Goal: Transaction & Acquisition: Purchase product/service

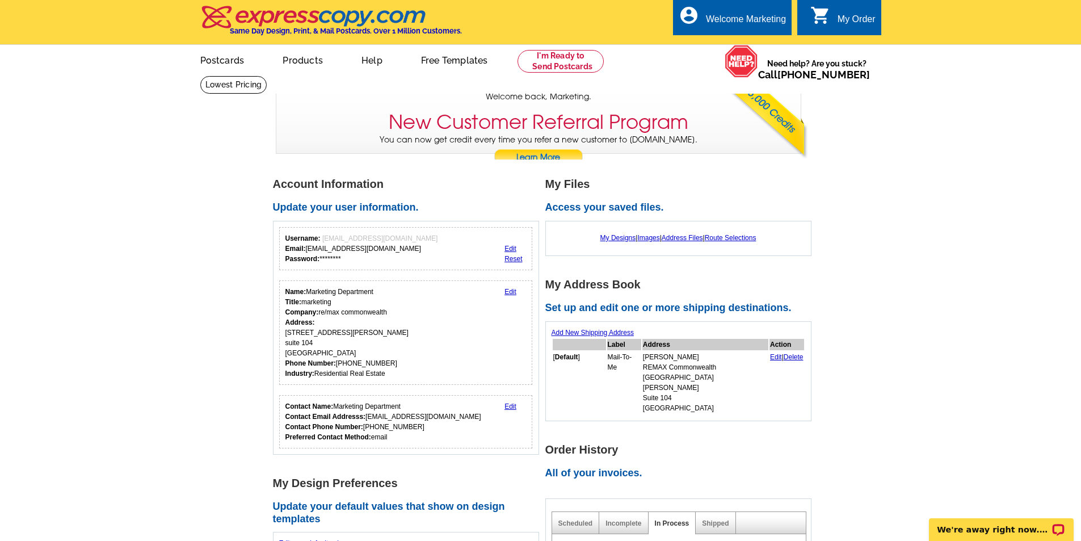
click at [574, 66] on link at bounding box center [560, 61] width 87 height 23
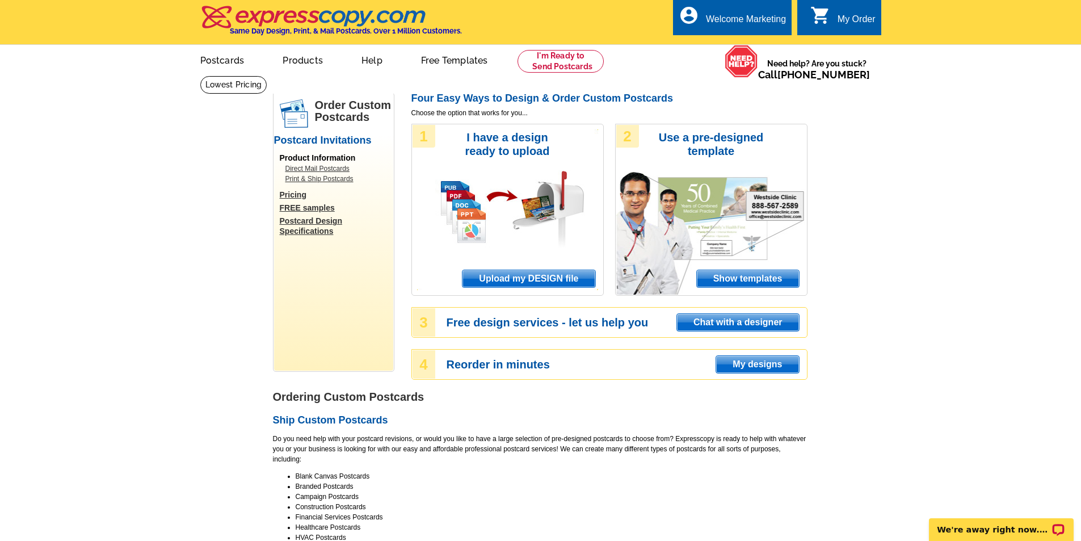
click at [496, 276] on span "Upload my DESIGN file" at bounding box center [528, 278] width 132 height 17
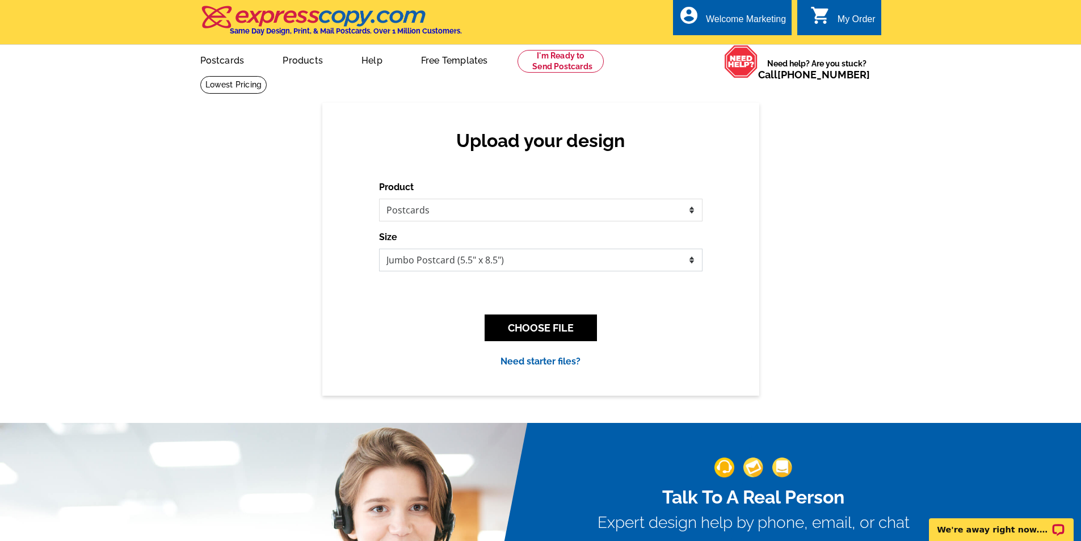
click at [512, 261] on select "Jumbo Postcard (5.5" x 8.5") Regular Postcard (4.25" x 5.6") Panoramic Postcard…" at bounding box center [540, 260] width 323 height 23
select select "1"
click at [379, 249] on select "Jumbo Postcard (5.5" x 8.5") Regular Postcard (4.25" x 5.6") Panoramic Postcard…" at bounding box center [540, 260] width 323 height 23
click at [743, 252] on div "Upload your design Product Please select the type of file... Postcards Business…" at bounding box center [540, 249] width 437 height 292
click at [567, 335] on button "CHOOSE FILE" at bounding box center [541, 327] width 112 height 27
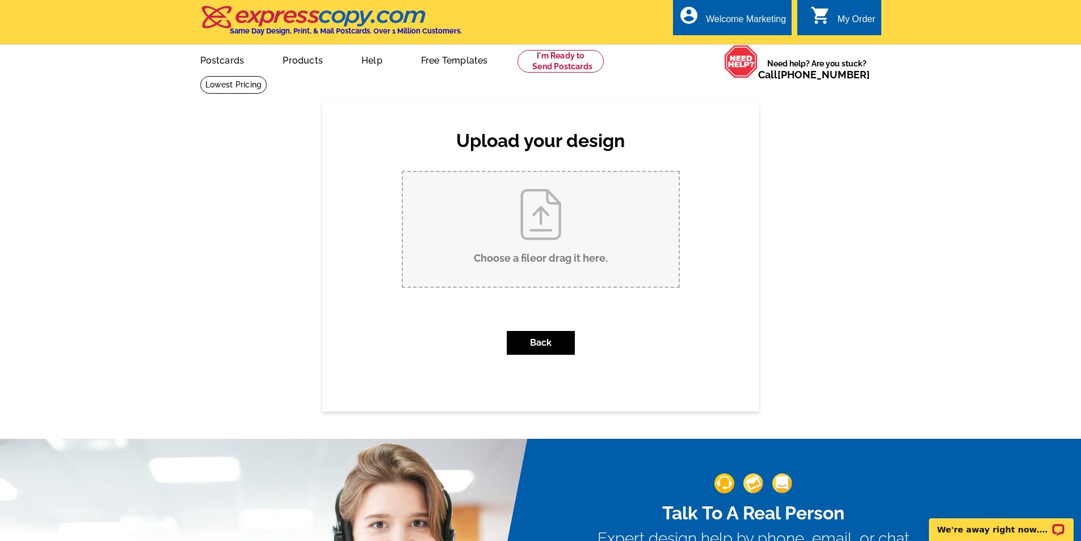
click at [543, 209] on input "Choose a file or drag it here ." at bounding box center [541, 229] width 276 height 115
type input "C:\fakepath\Undercontract_Hiddenoaks_mailer.pdf"
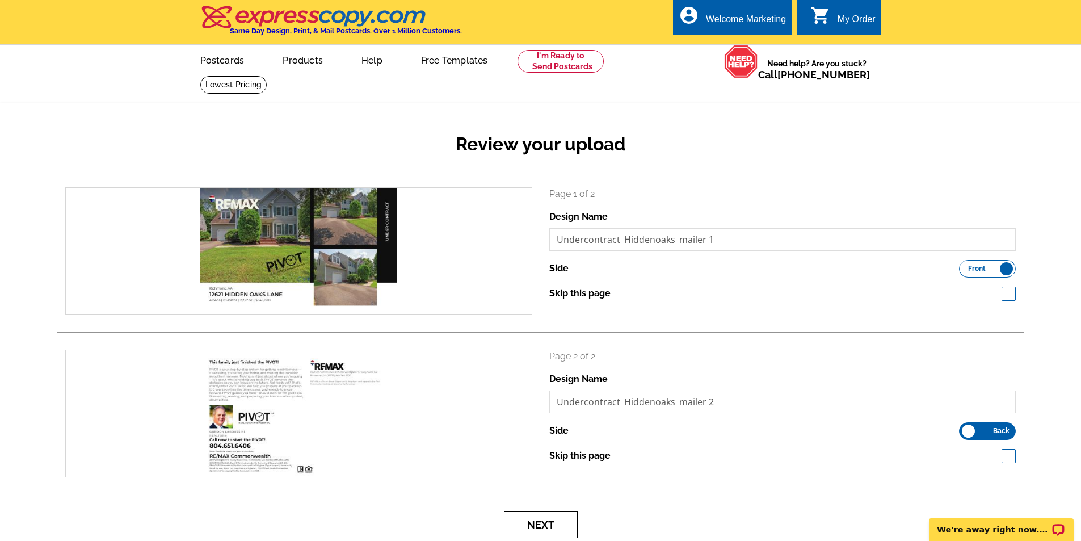
click at [554, 522] on button "Next" at bounding box center [541, 524] width 74 height 27
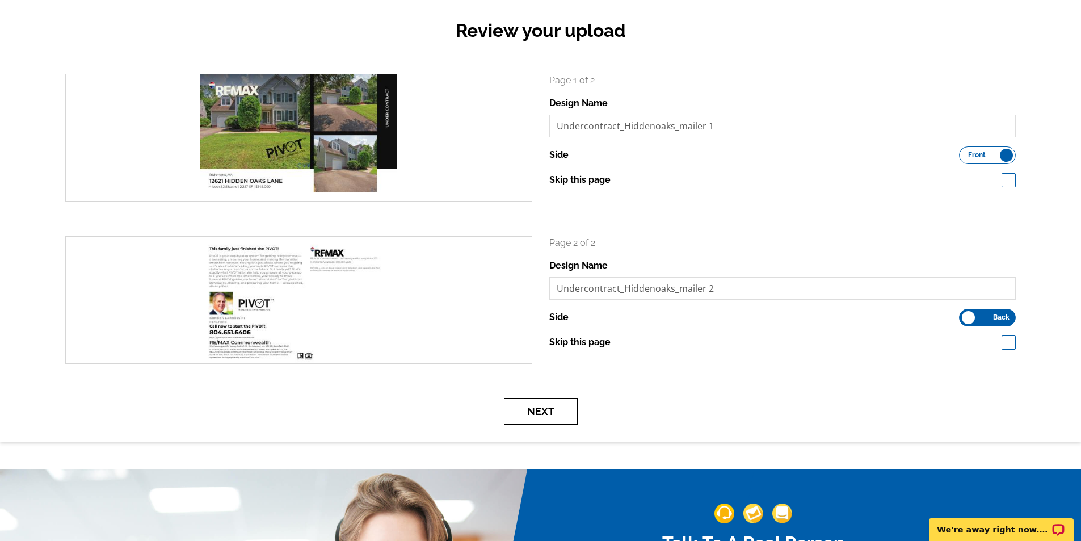
scroll to position [99, 0]
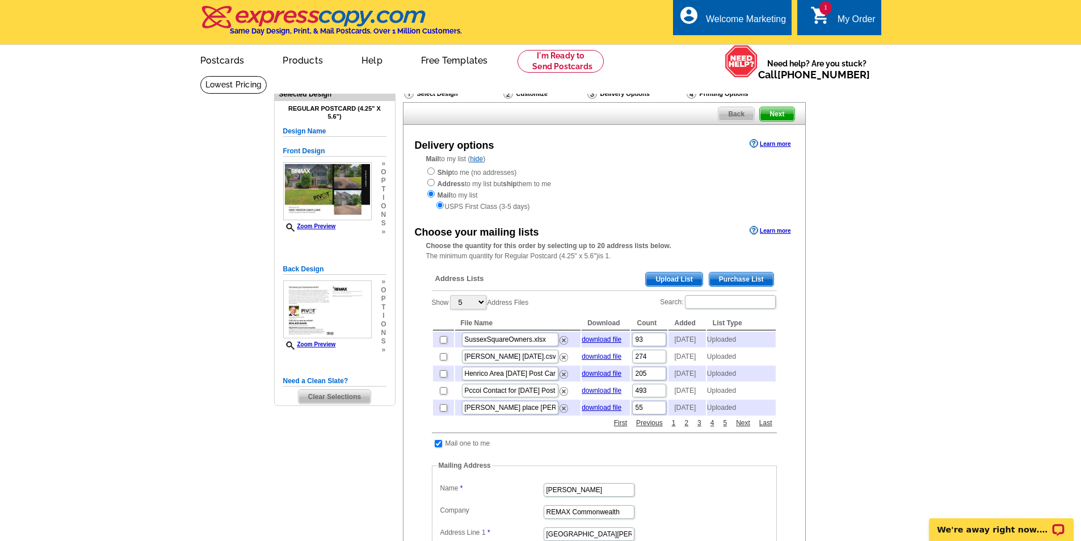
click at [674, 282] on span "Upload List" at bounding box center [674, 279] width 56 height 14
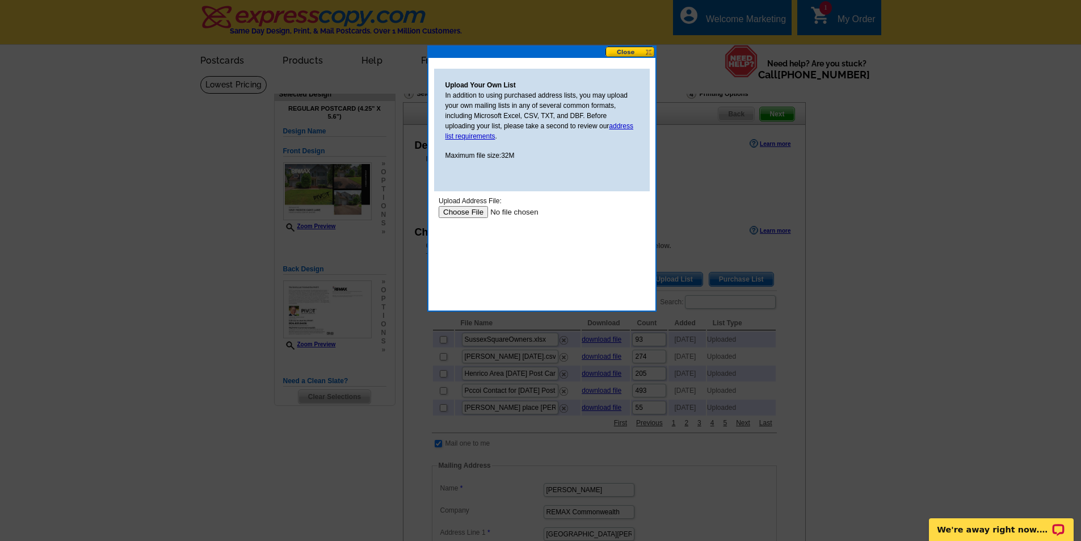
click at [463, 214] on input "file" at bounding box center [510, 212] width 144 height 12
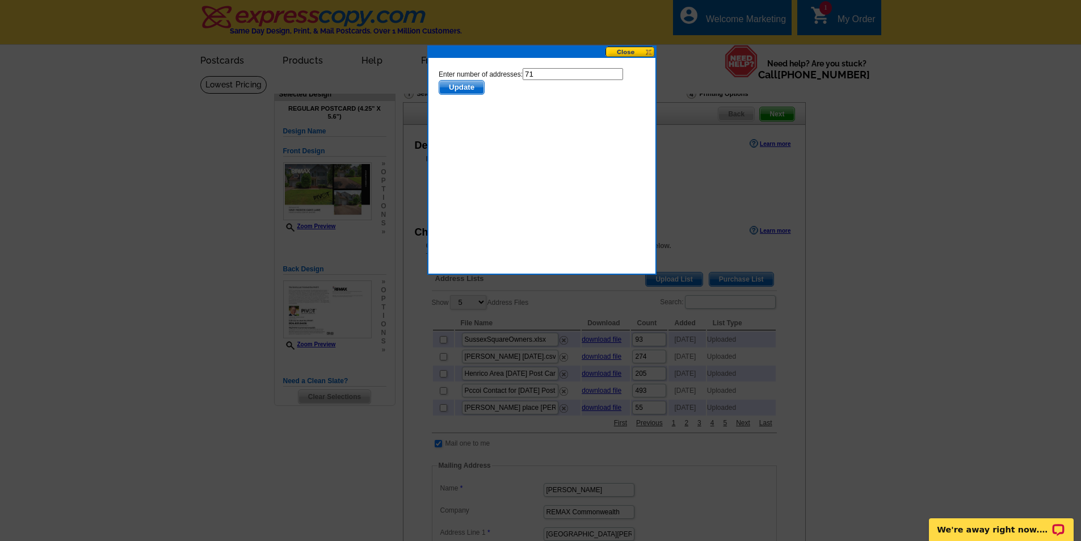
click at [460, 89] on span "Update" at bounding box center [461, 88] width 45 height 14
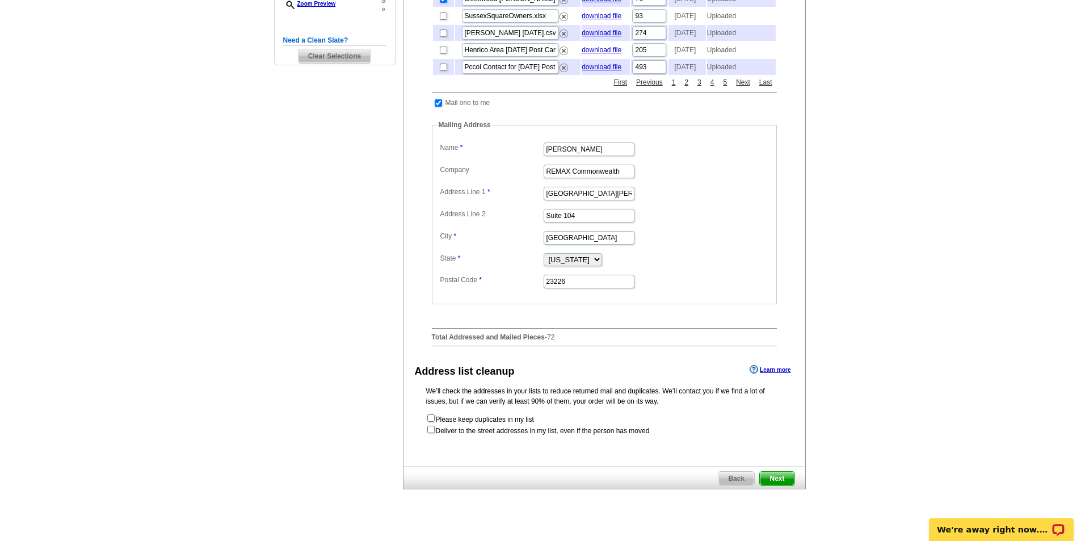
scroll to position [326, 0]
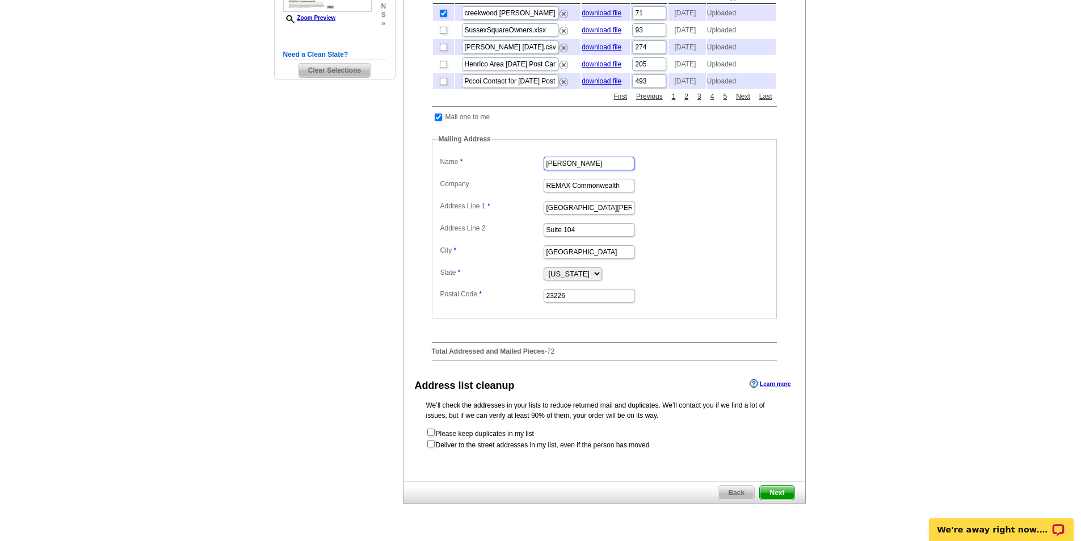
drag, startPoint x: 598, startPoint y: 187, endPoint x: 537, endPoint y: 177, distance: 61.6
click at [537, 177] on fieldset "Mailing Address Label Mail-To-Me Name Amanda Goins Company REMAX Commonwealth A…" at bounding box center [604, 226] width 345 height 184
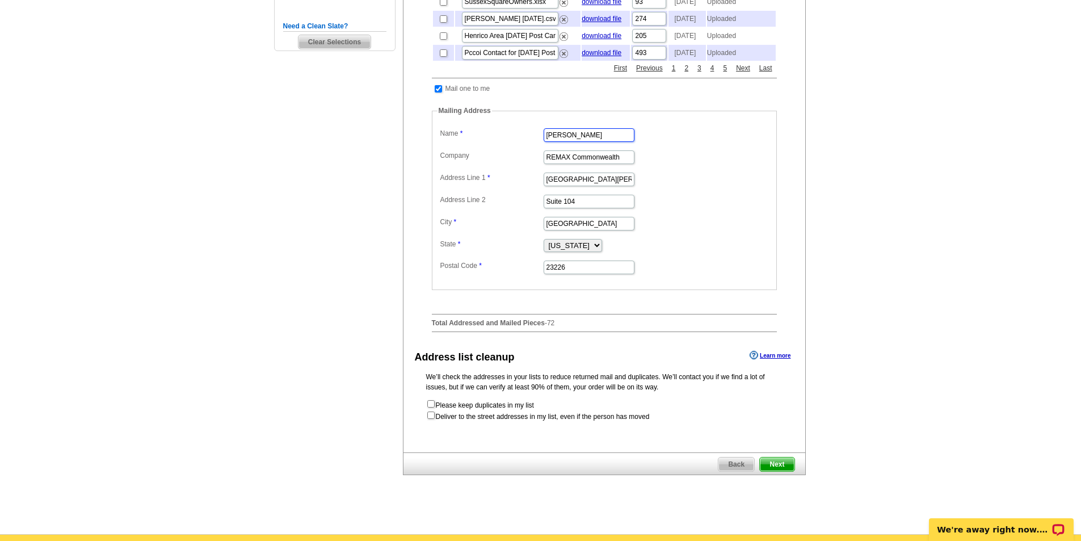
type input "Brittany Hall"
click at [682, 254] on dl "Label Mail-To-Me Name Brittany Hall Company REMAX Commonwealth Address Line 1 7…" at bounding box center [604, 200] width 334 height 150
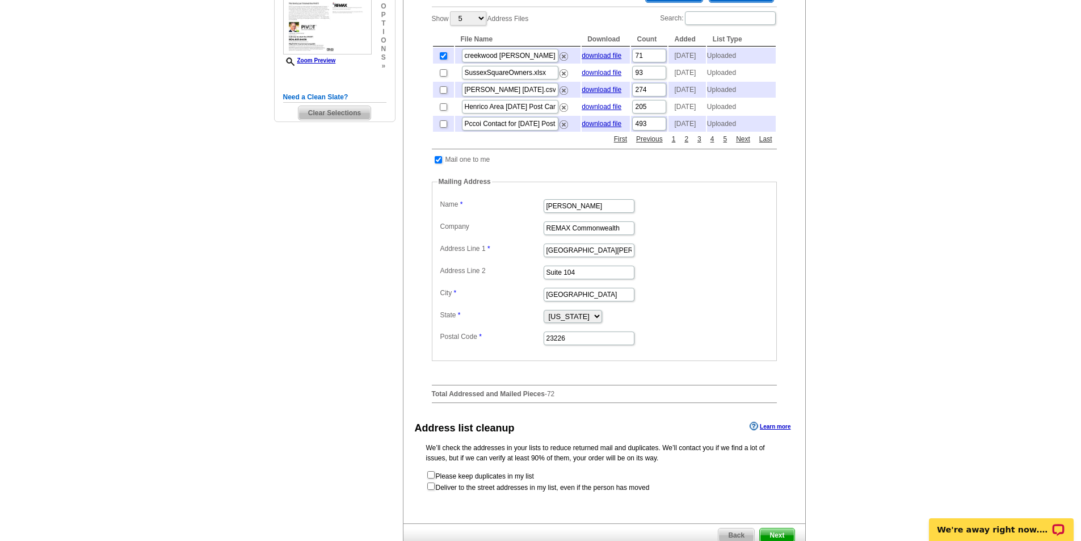
scroll to position [426, 0]
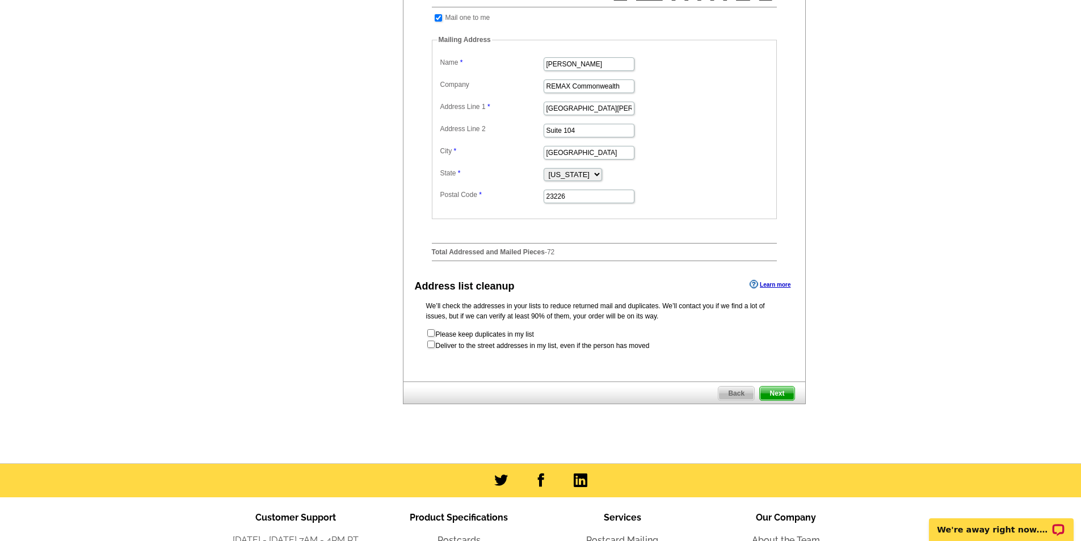
click at [775, 400] on span "Next" at bounding box center [777, 393] width 34 height 14
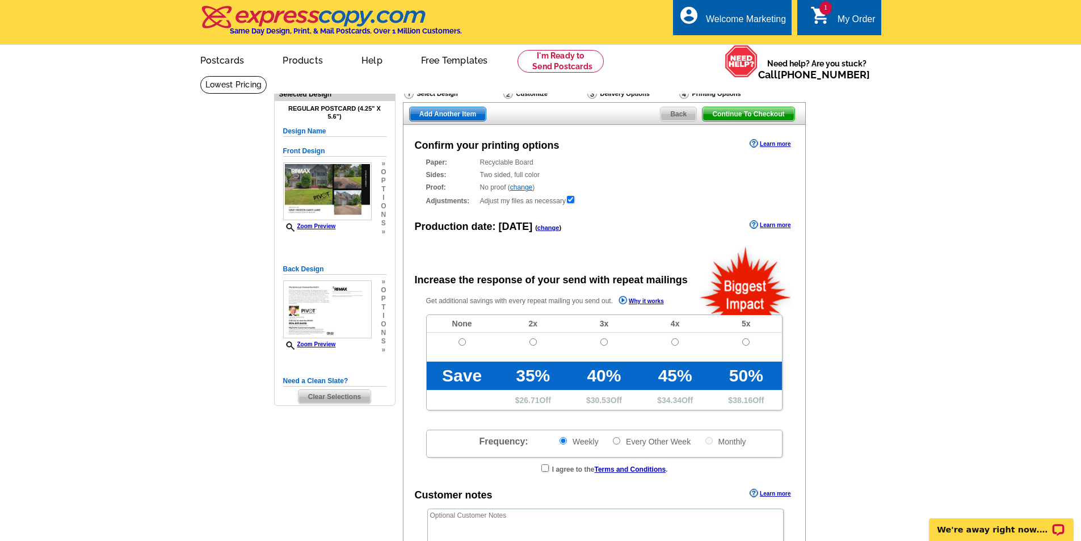
radio input "false"
click at [464, 343] on input "radio" at bounding box center [461, 341] width 7 height 7
radio input "true"
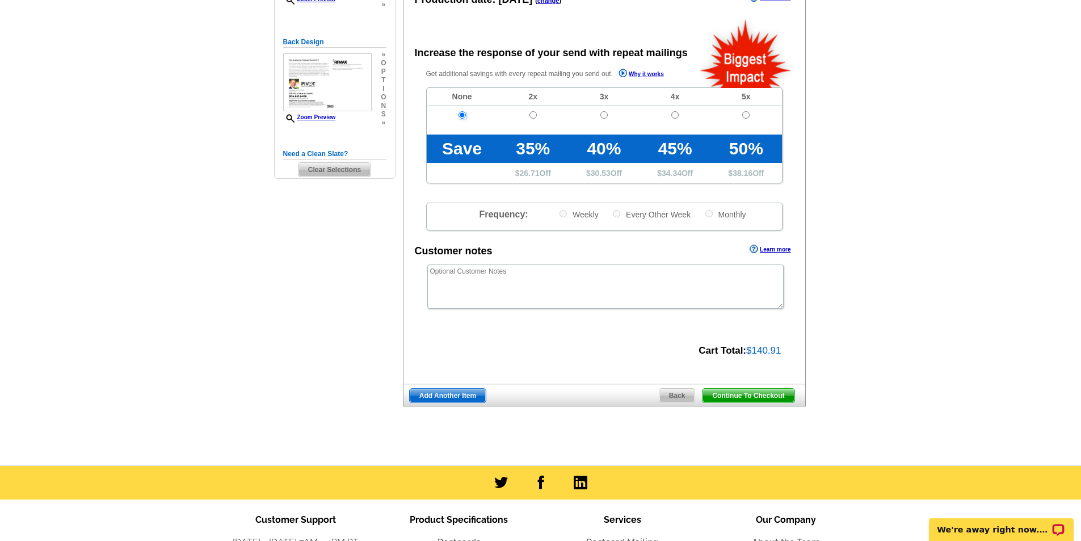
scroll to position [213, 0]
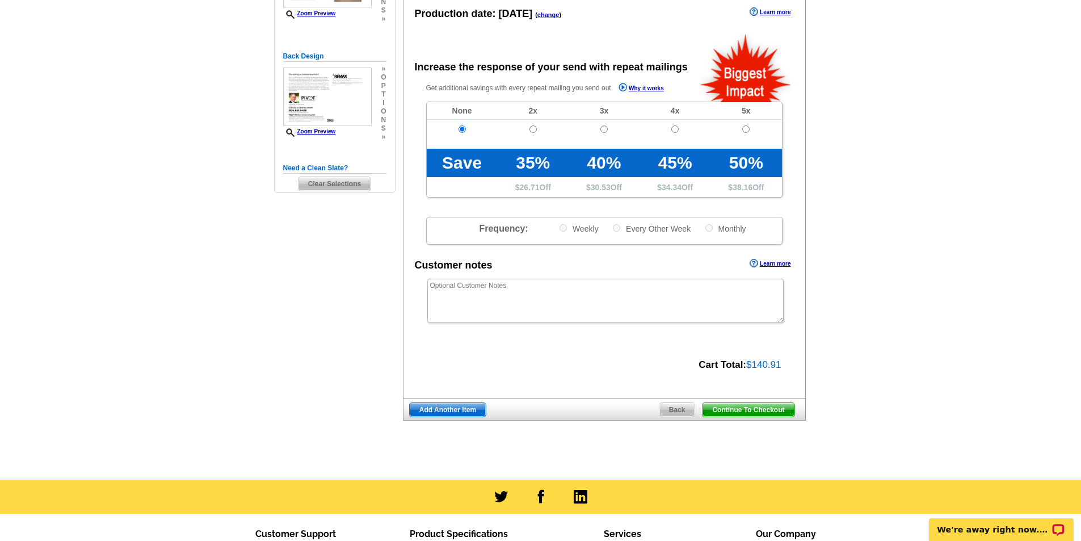
click at [780, 408] on span "Continue To Checkout" at bounding box center [747, 410] width 91 height 14
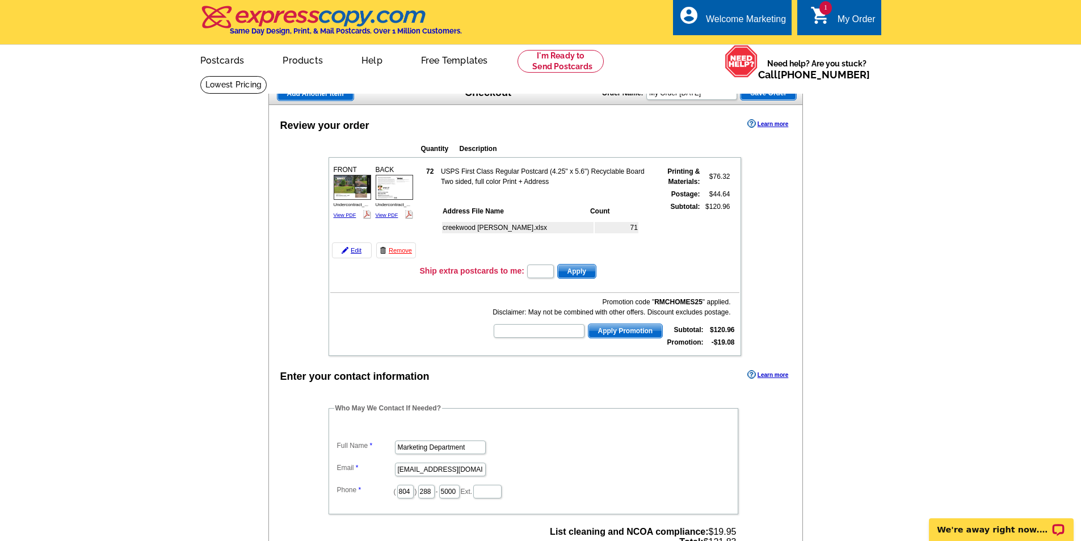
scroll to position [14, 0]
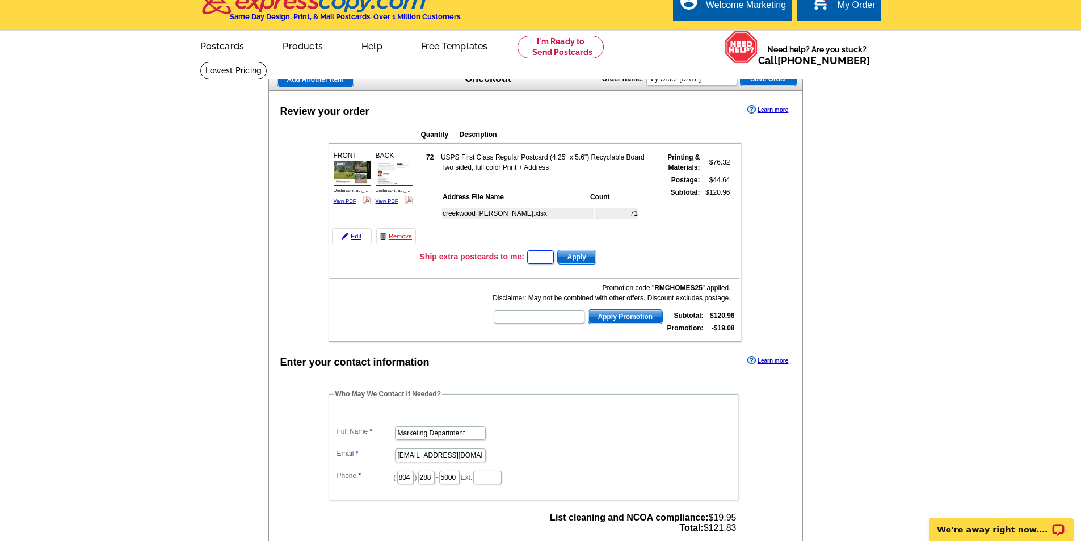
click at [554, 262] on input "text" at bounding box center [540, 257] width 27 height 14
click at [774, 285] on div "Review your order Learn more Quantity Description FRONT 72" at bounding box center [535, 460] width 535 height 738
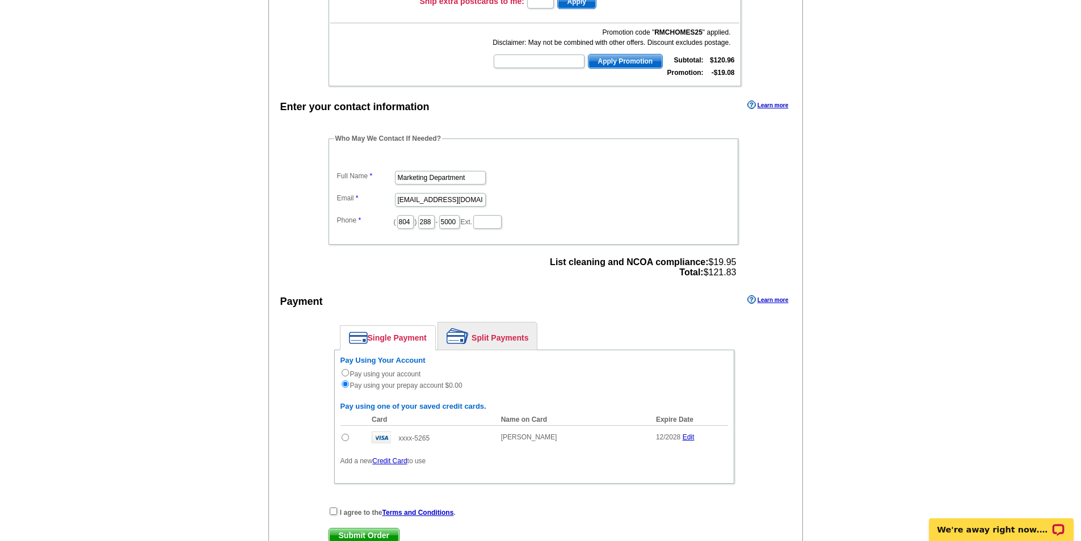
scroll to position [284, 0]
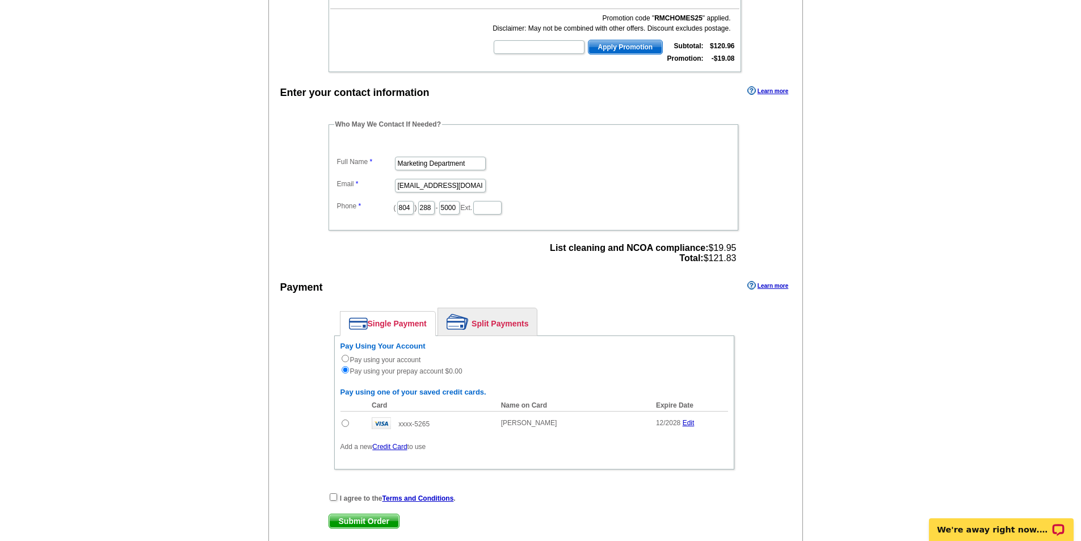
click at [344, 422] on input "radio" at bounding box center [345, 422] width 7 height 7
radio input "true"
radio input "false"
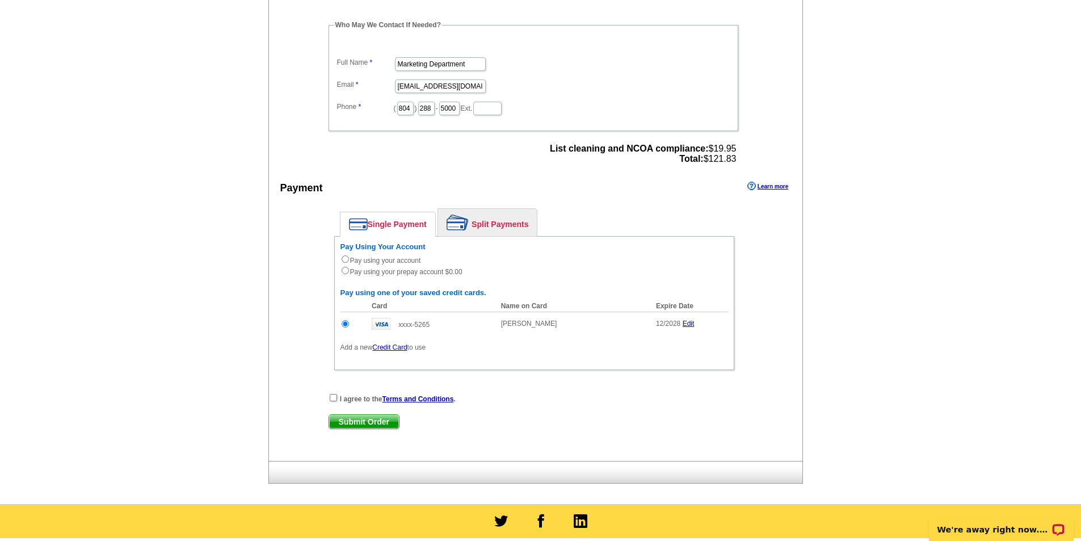
scroll to position [397, 0]
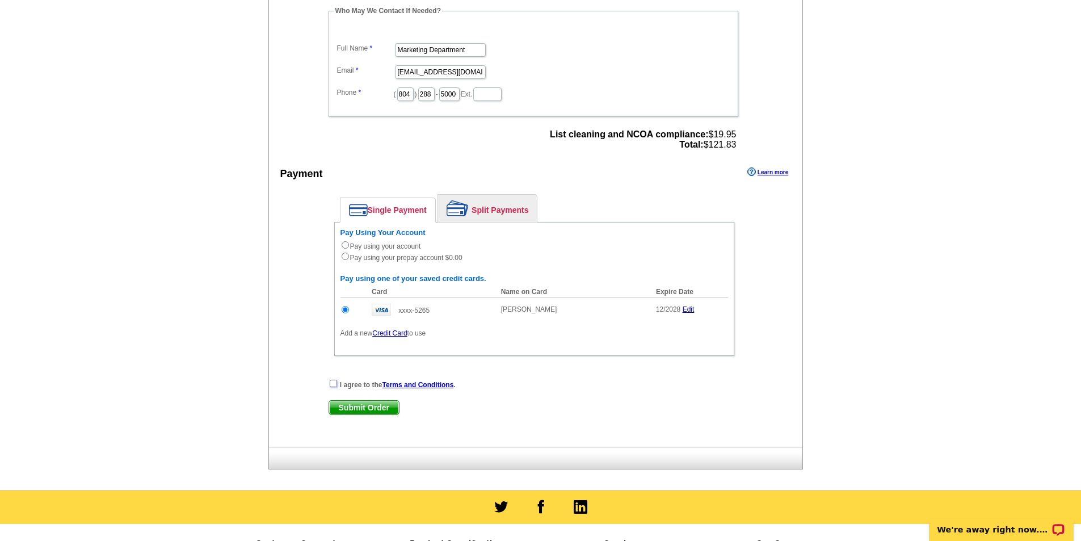
click at [332, 382] on input "checkbox" at bounding box center [333, 383] width 7 height 7
checkbox input "true"
click at [385, 410] on span "Submit Order" at bounding box center [364, 408] width 70 height 14
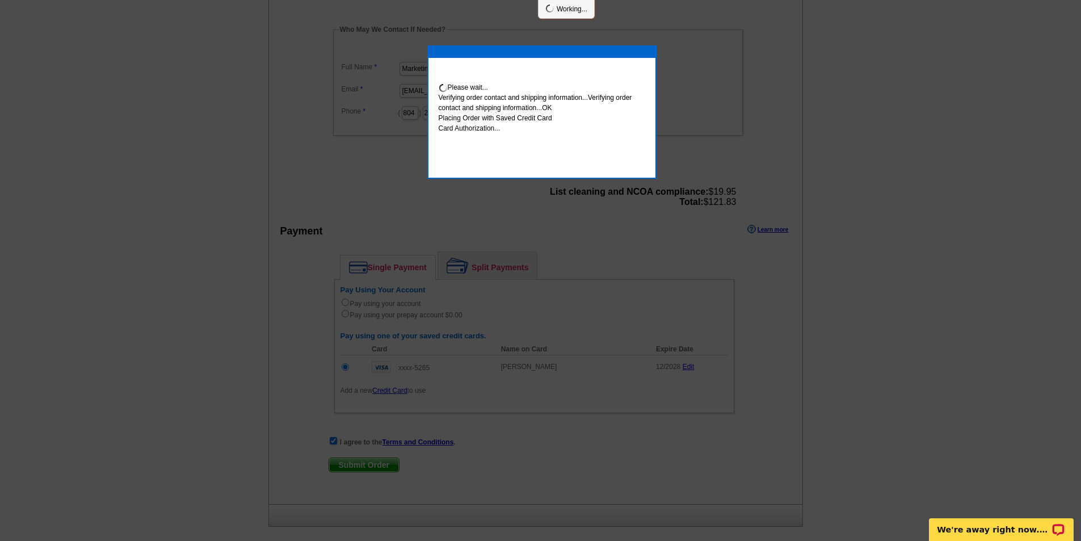
scroll to position [393, 0]
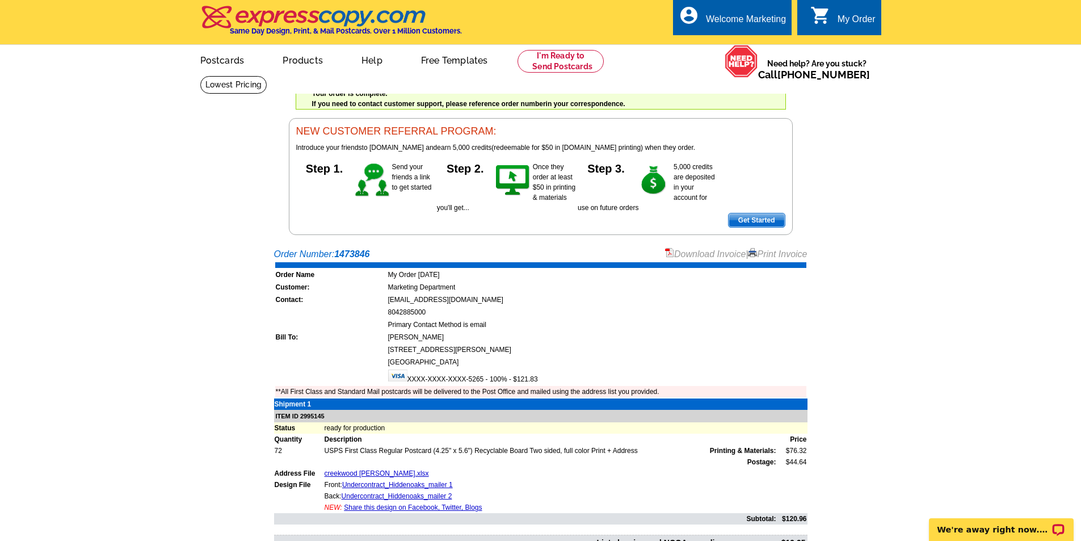
click at [689, 255] on link "Download Invoice" at bounding box center [705, 254] width 81 height 10
